Goal: Information Seeking & Learning: Learn about a topic

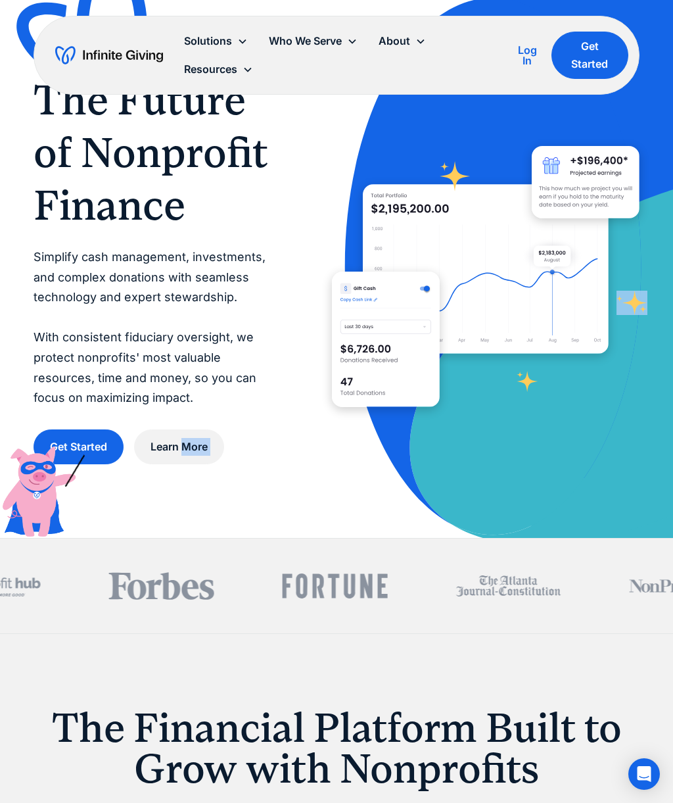
click at [526, 463] on div "The Future of Nonprofit Finance Simplify cash management, investments, and comp…" at bounding box center [337, 269] width 606 height 538
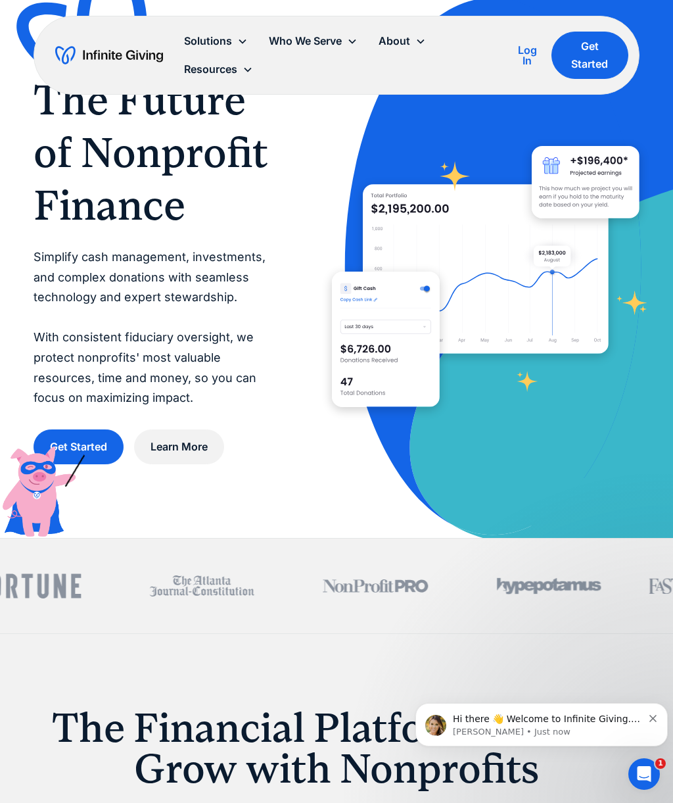
click at [652, 721] on icon "Dismiss notification" at bounding box center [653, 718] width 7 height 7
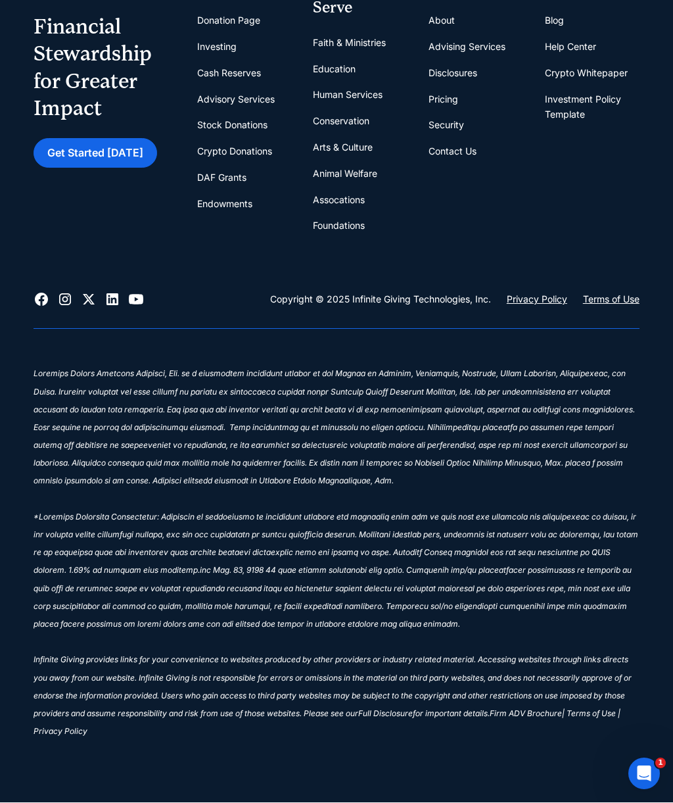
scroll to position [6724, 0]
click at [448, 113] on link "Pricing" at bounding box center [444, 100] width 30 height 26
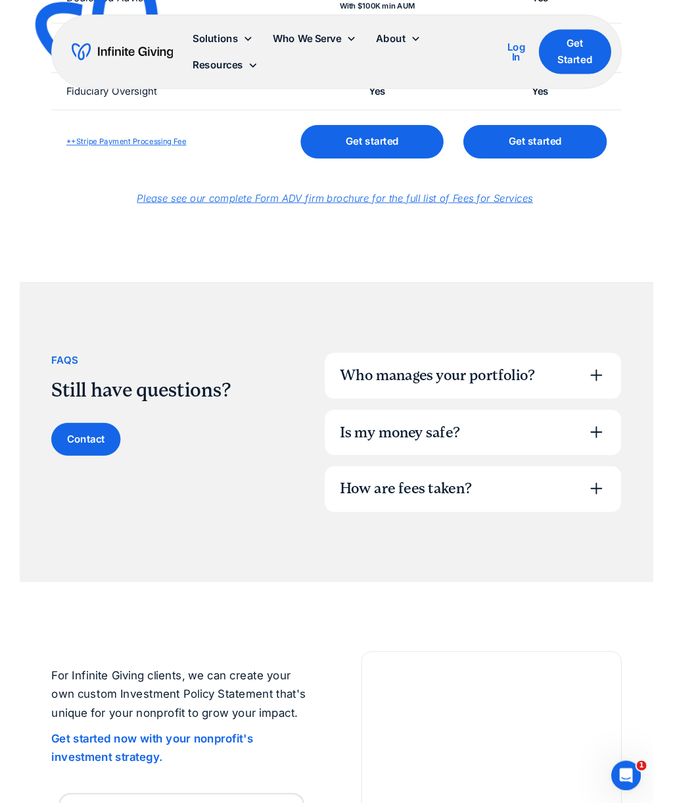
scroll to position [746, 0]
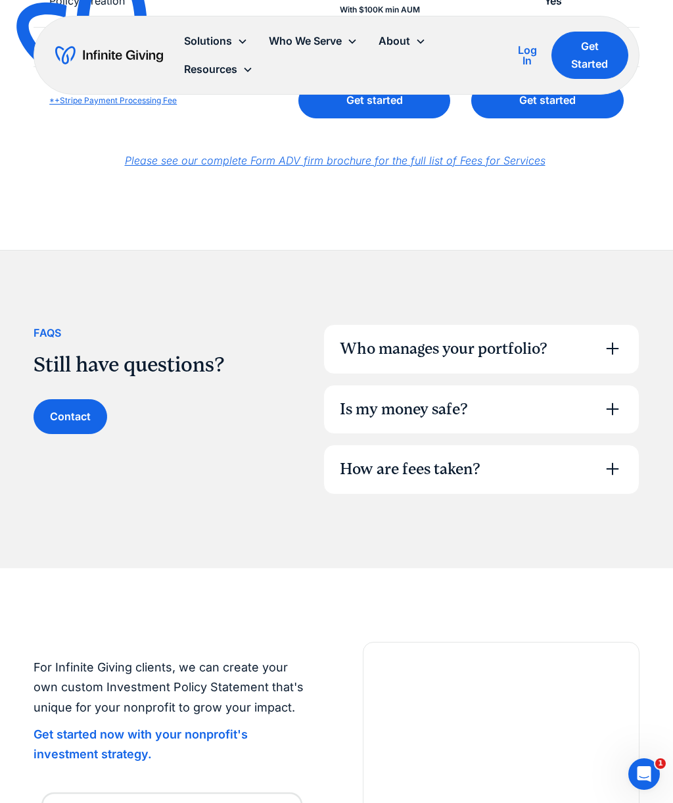
click at [621, 345] on icon at bounding box center [612, 348] width 21 height 21
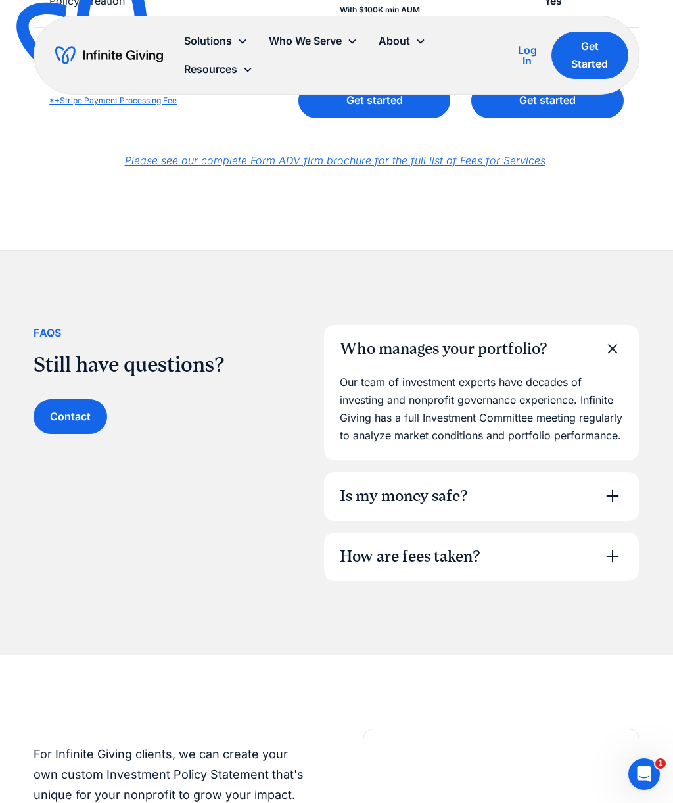
click at [620, 344] on icon at bounding box center [613, 348] width 30 height 30
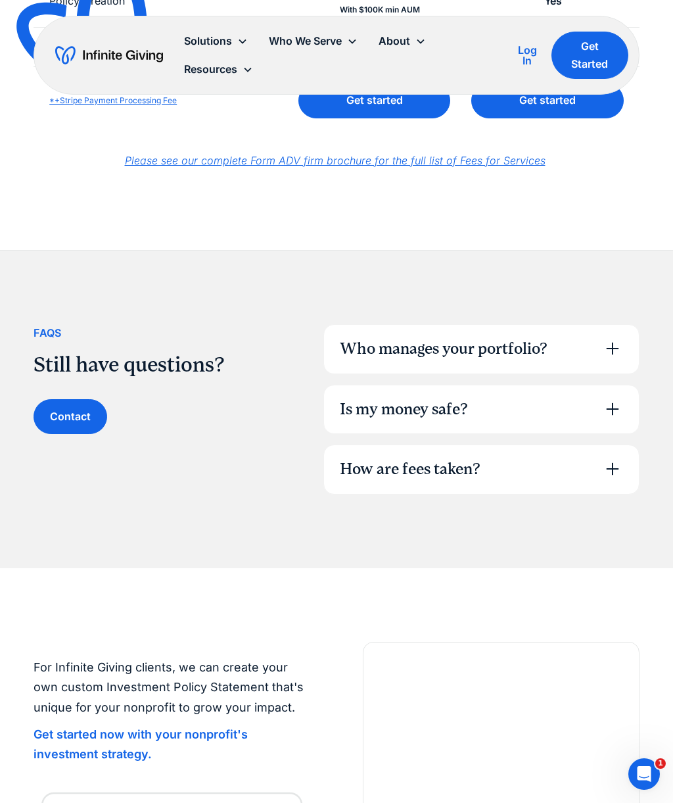
click at [619, 398] on icon at bounding box center [612, 408] width 21 height 21
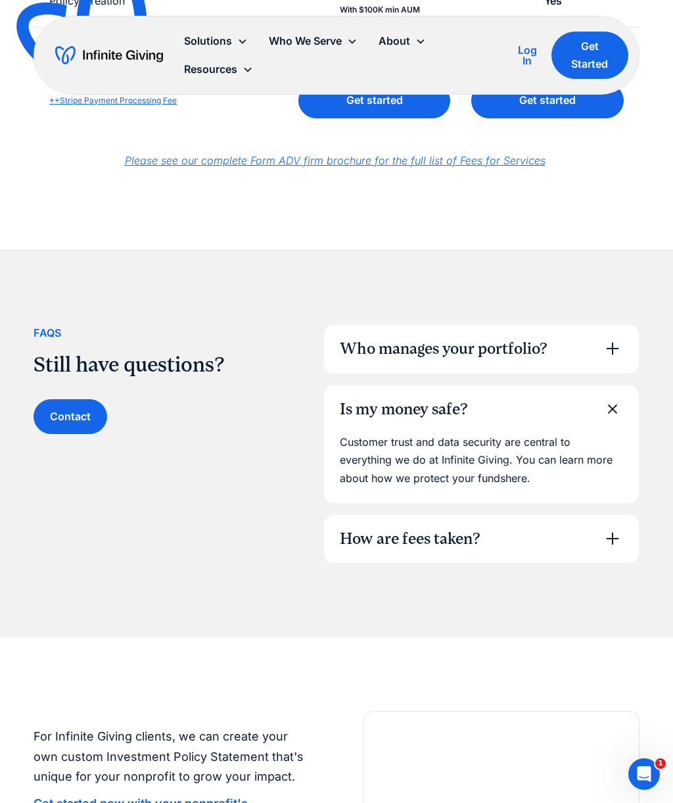
click at [620, 412] on div "Is my money safe?" at bounding box center [481, 409] width 315 height 49
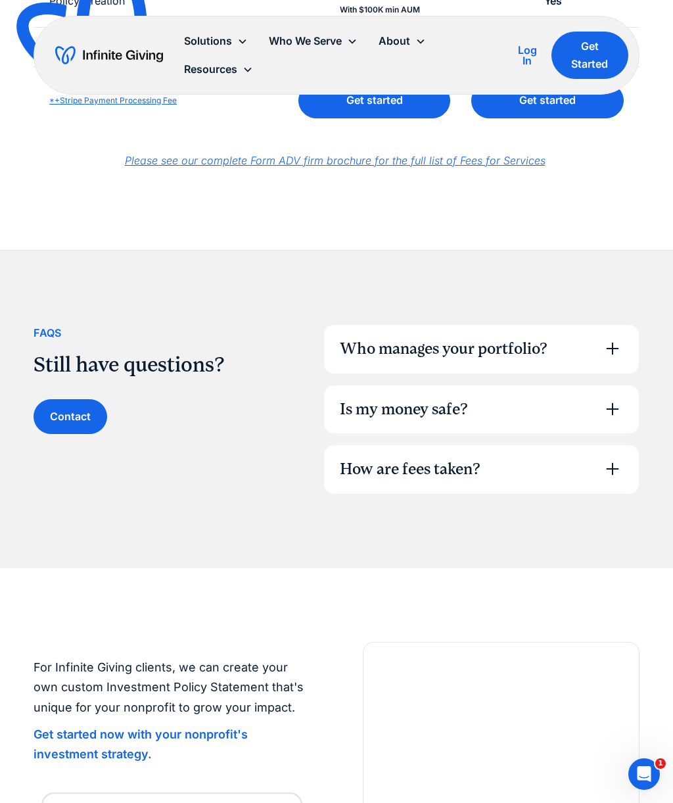
click at [613, 472] on icon at bounding box center [612, 468] width 21 height 21
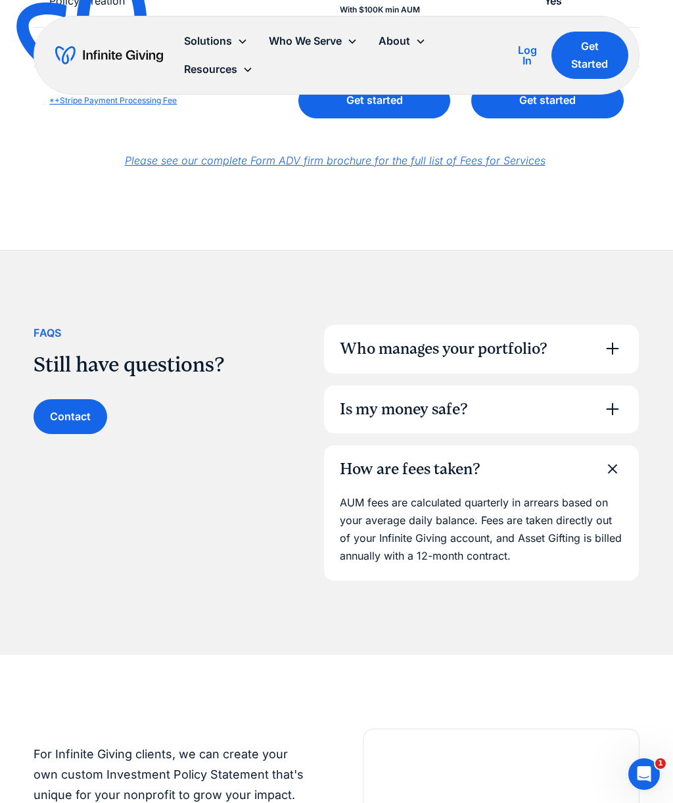
click at [615, 467] on icon at bounding box center [613, 469] width 30 height 30
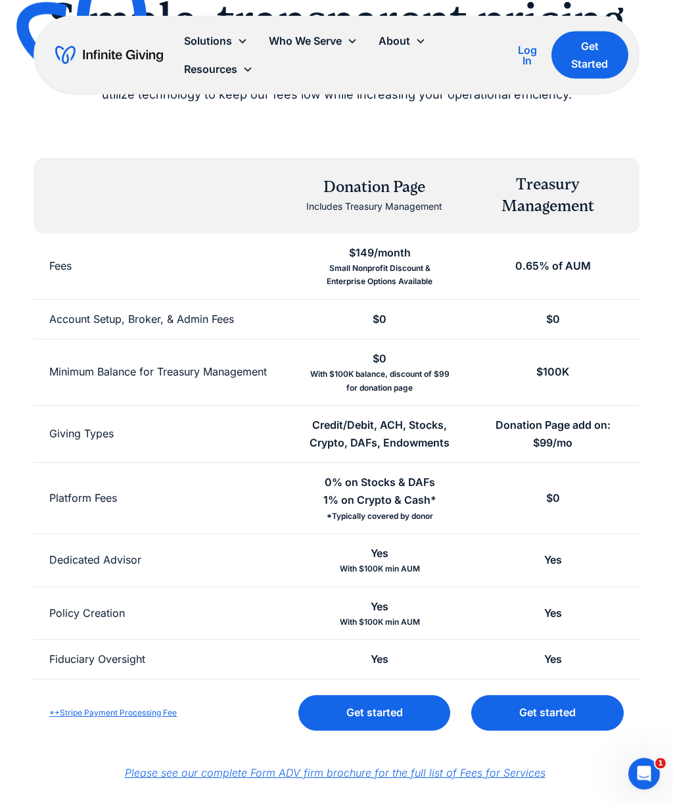
scroll to position [0, 0]
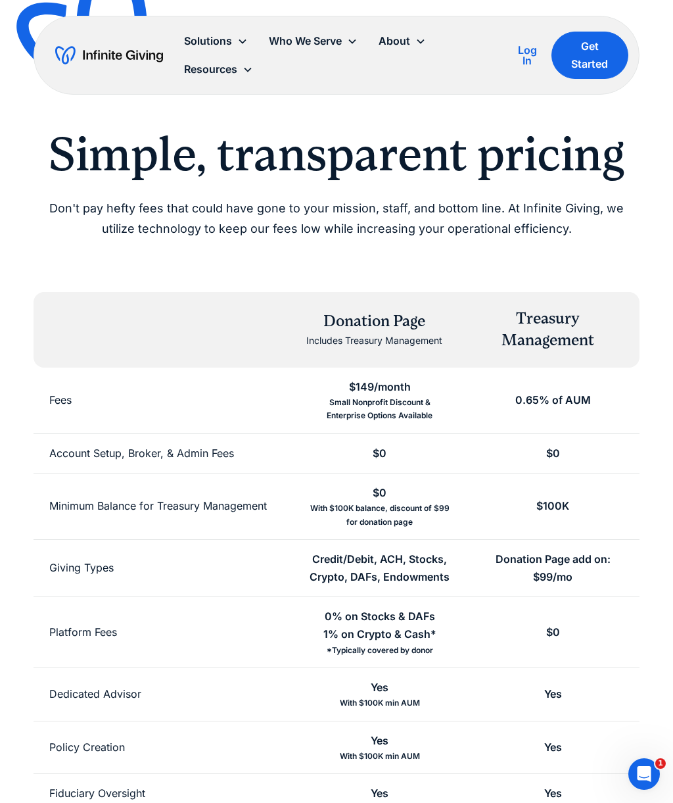
click at [357, 41] on icon at bounding box center [352, 41] width 11 height 11
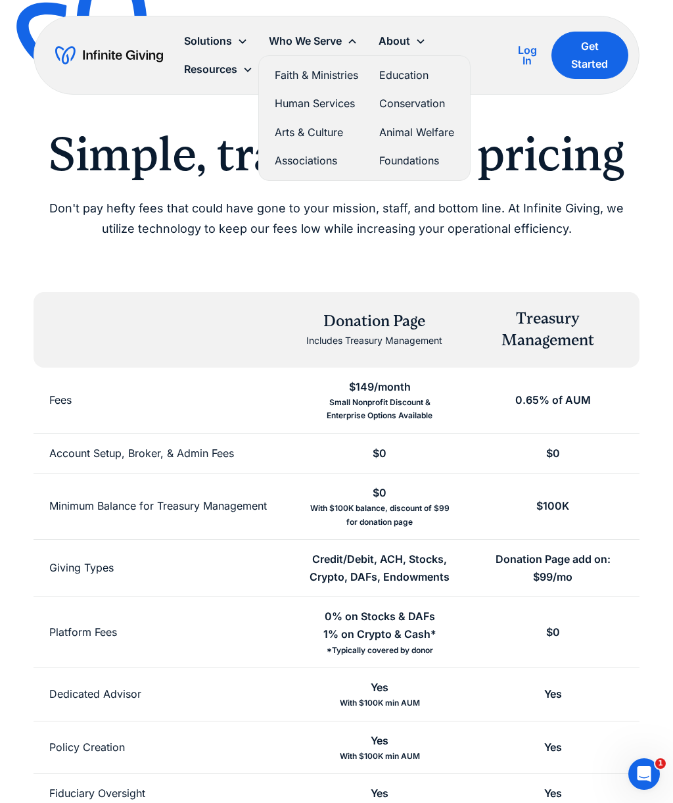
click at [421, 45] on icon at bounding box center [421, 41] width 11 height 11
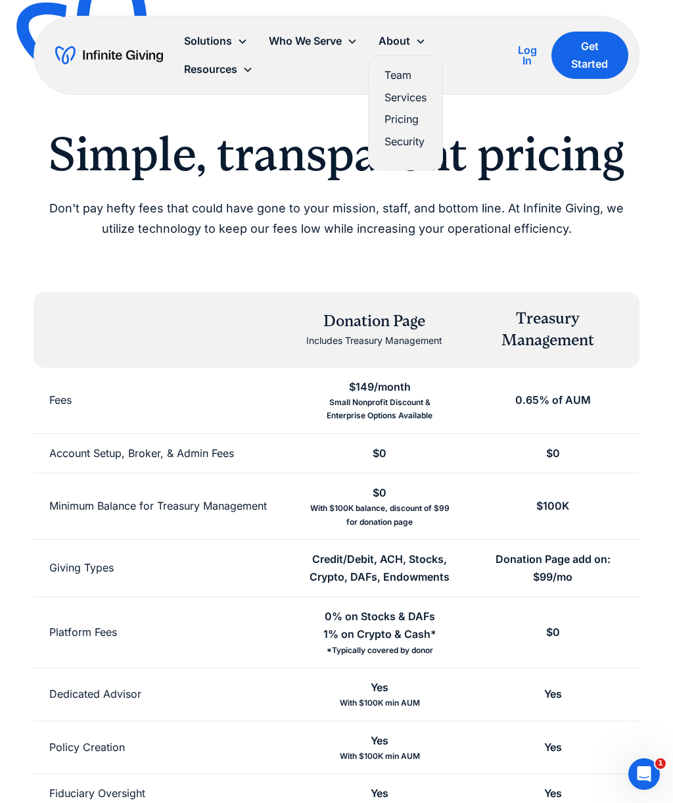
click at [410, 80] on link "Team" at bounding box center [406, 75] width 42 height 18
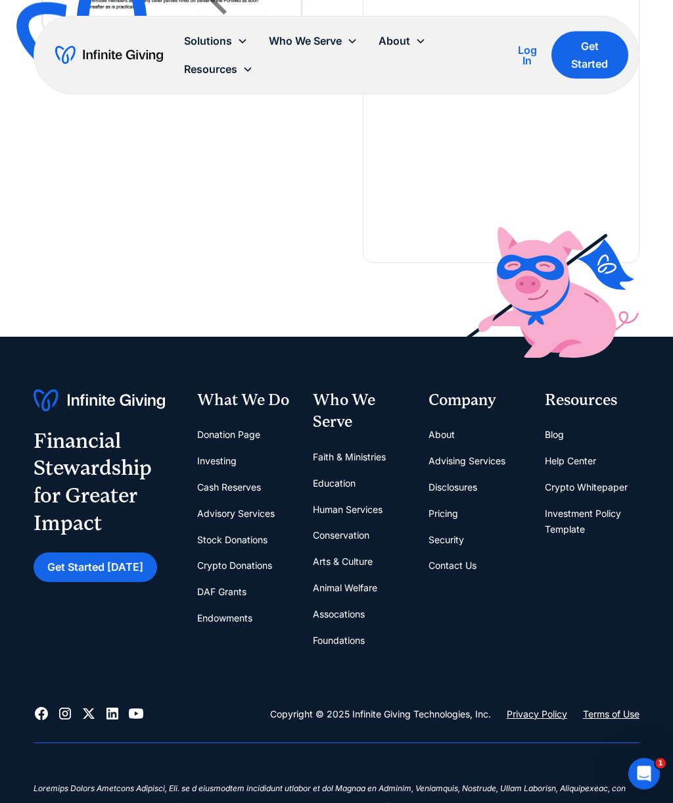
scroll to position [3511, 0]
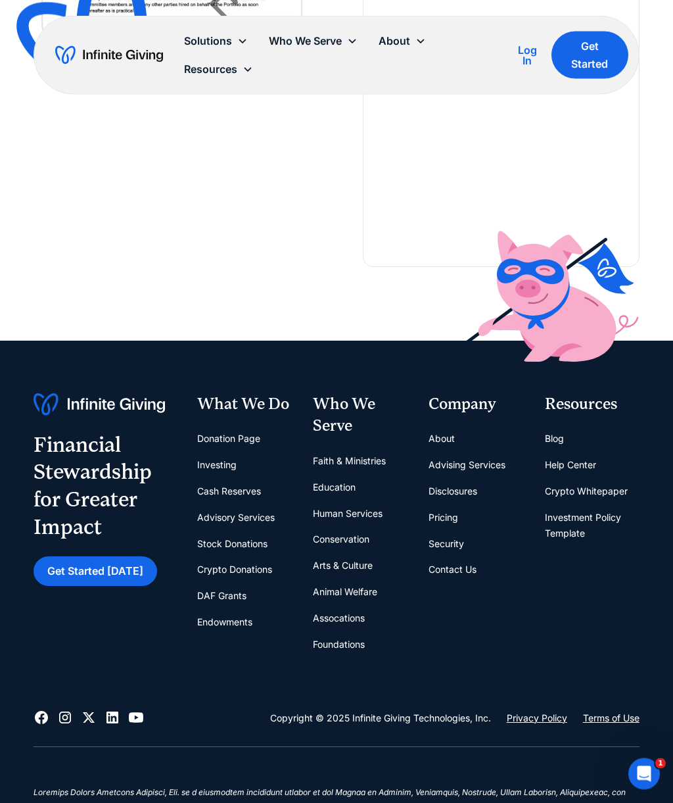
click at [458, 505] on link "Pricing" at bounding box center [444, 518] width 30 height 26
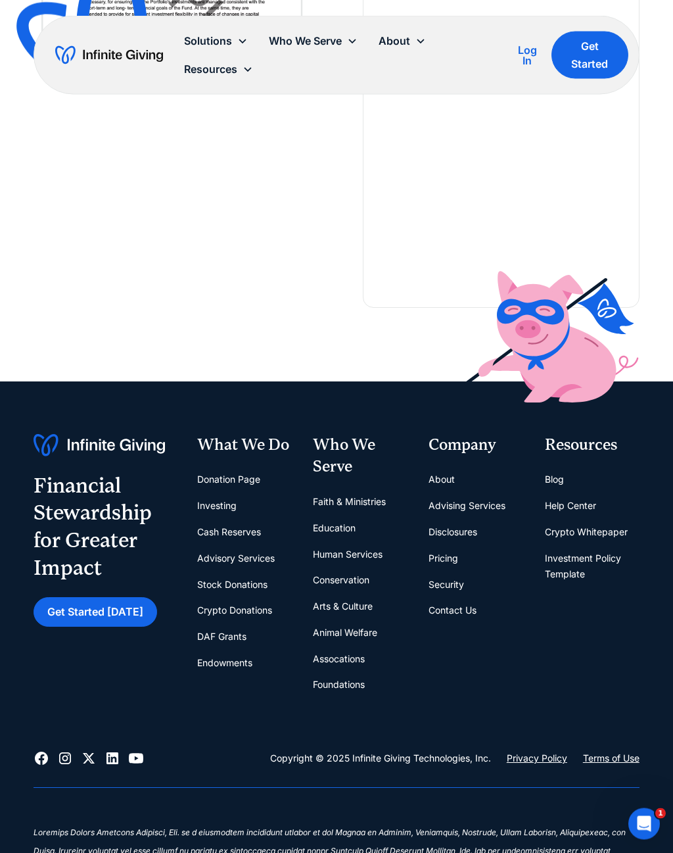
scroll to position [1739, 0]
click at [441, 466] on link "About" at bounding box center [442, 479] width 26 height 26
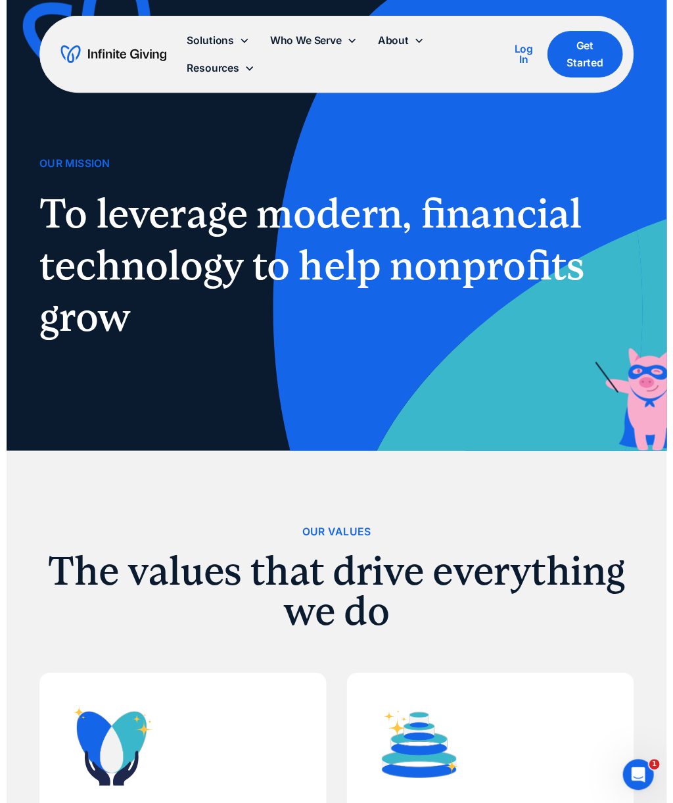
scroll to position [16, 0]
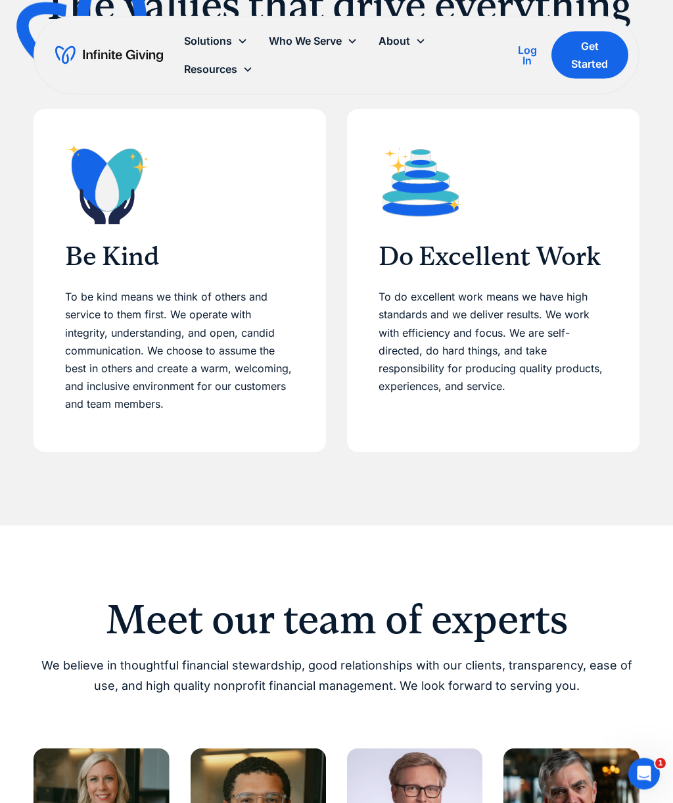
click at [235, 45] on div "Solutions" at bounding box center [216, 41] width 85 height 28
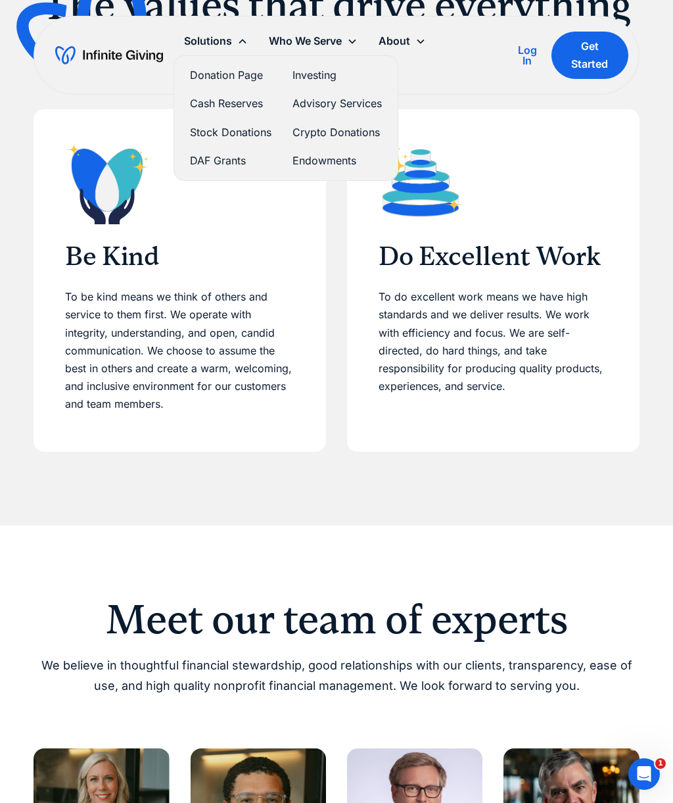
click at [251, 83] on link "Donation Page" at bounding box center [231, 75] width 82 height 18
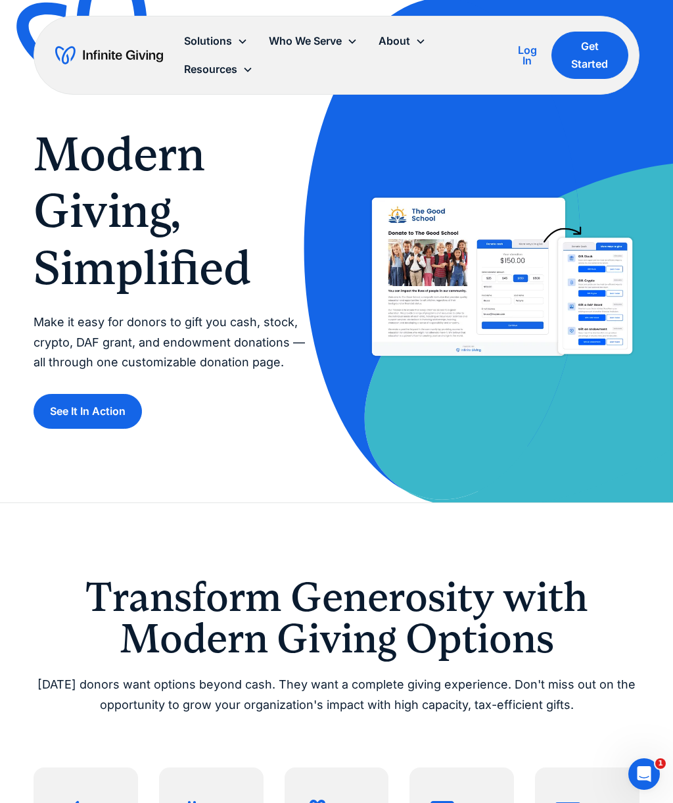
click at [107, 411] on link "See It In Action" at bounding box center [88, 411] width 108 height 35
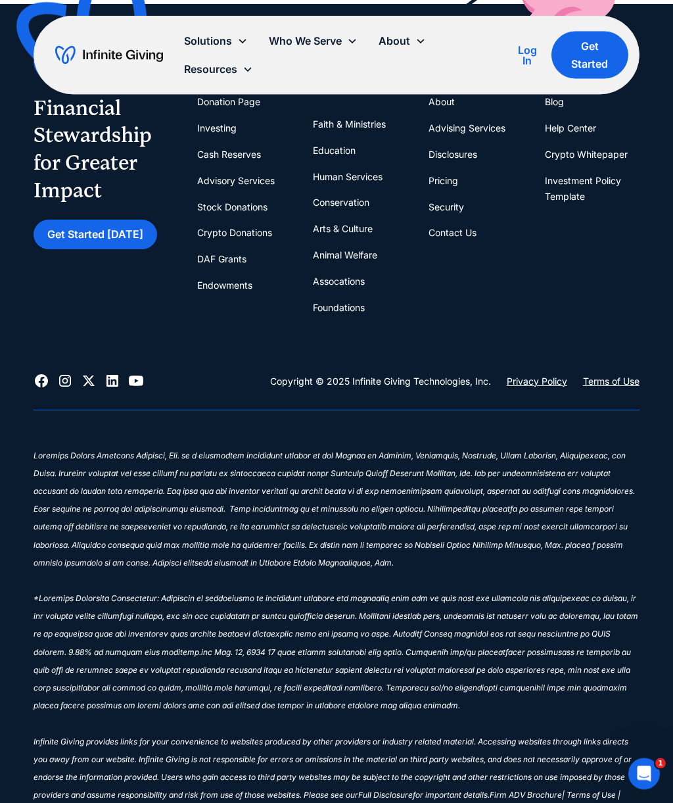
scroll to position [3071, 0]
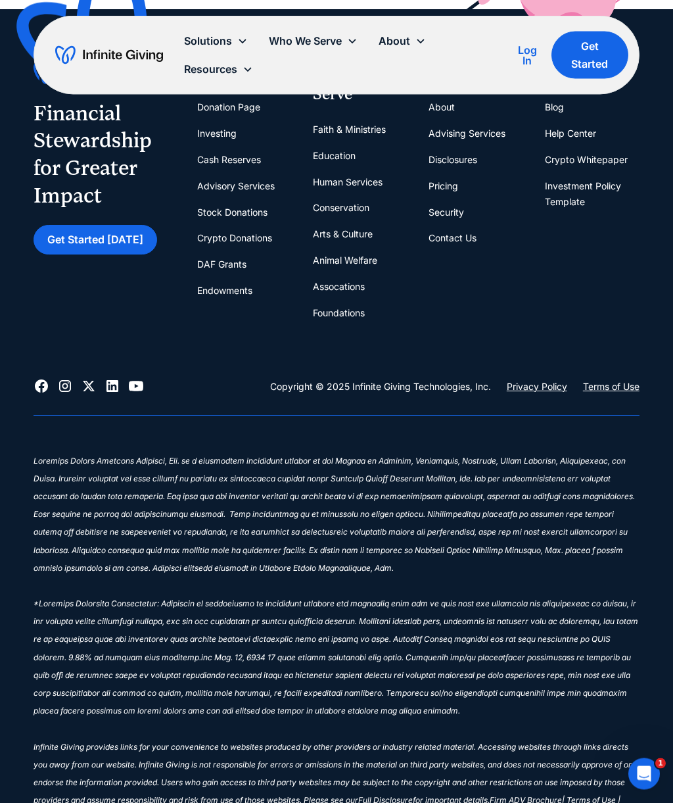
click at [448, 175] on link "Pricing" at bounding box center [444, 187] width 30 height 26
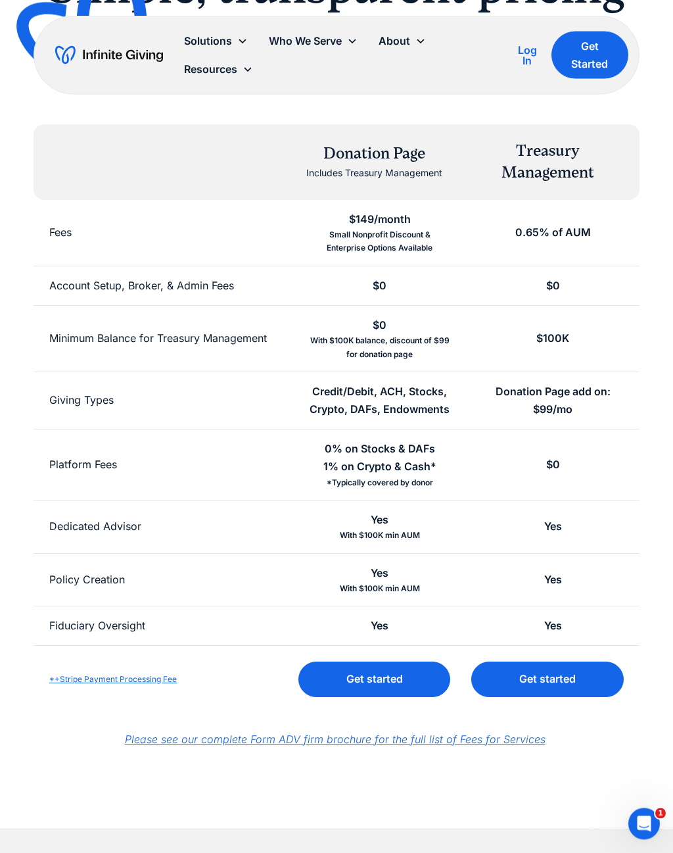
scroll to position [173, 0]
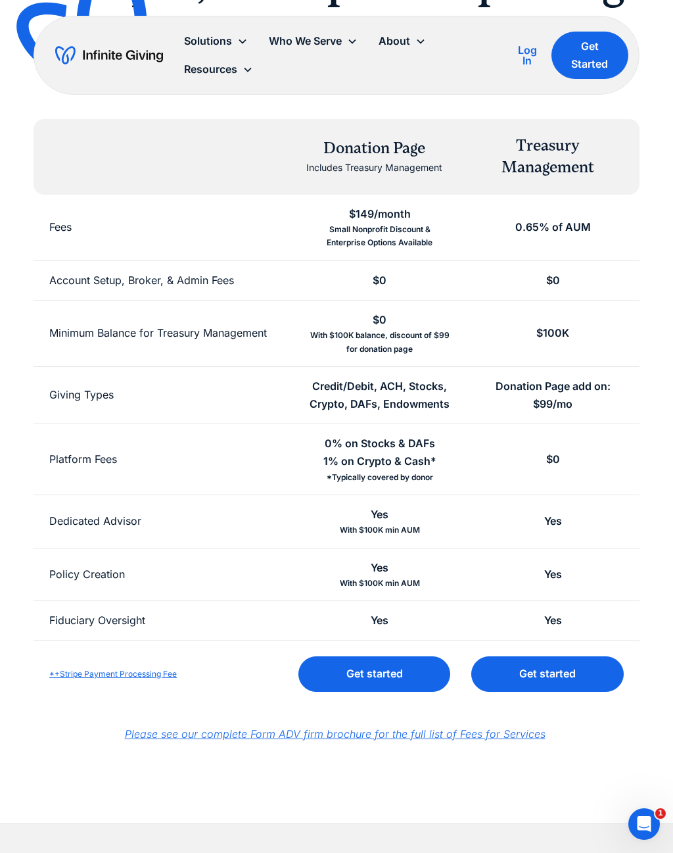
click at [138, 671] on link "*+Stripe Payment Processing Fee" at bounding box center [113, 674] width 128 height 10
